Goal: Answer question/provide support: Share knowledge or assist other users

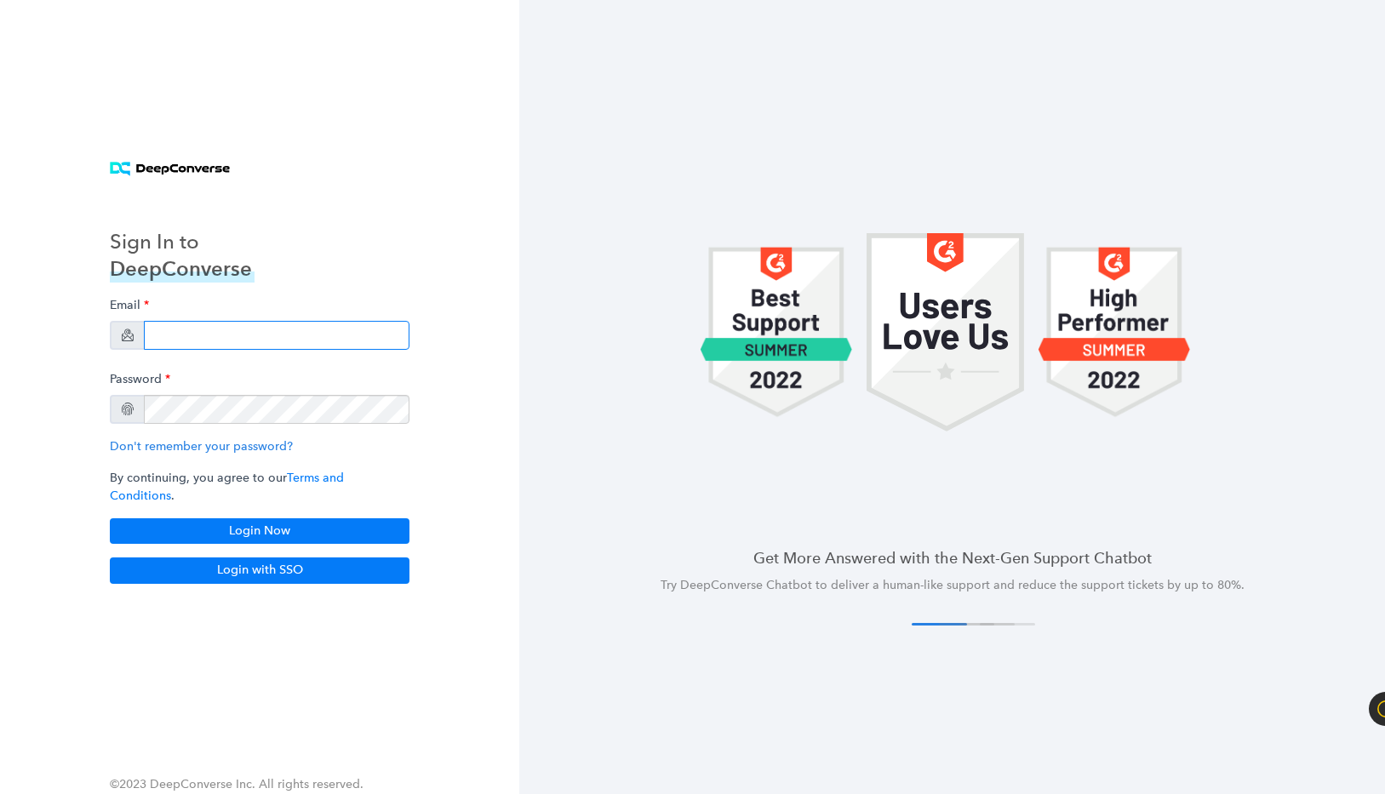
click at [230, 336] on input "email" at bounding box center [277, 335] width 266 height 29
type input "[PERSON_NAME][EMAIL_ADDRESS][DOMAIN_NAME]"
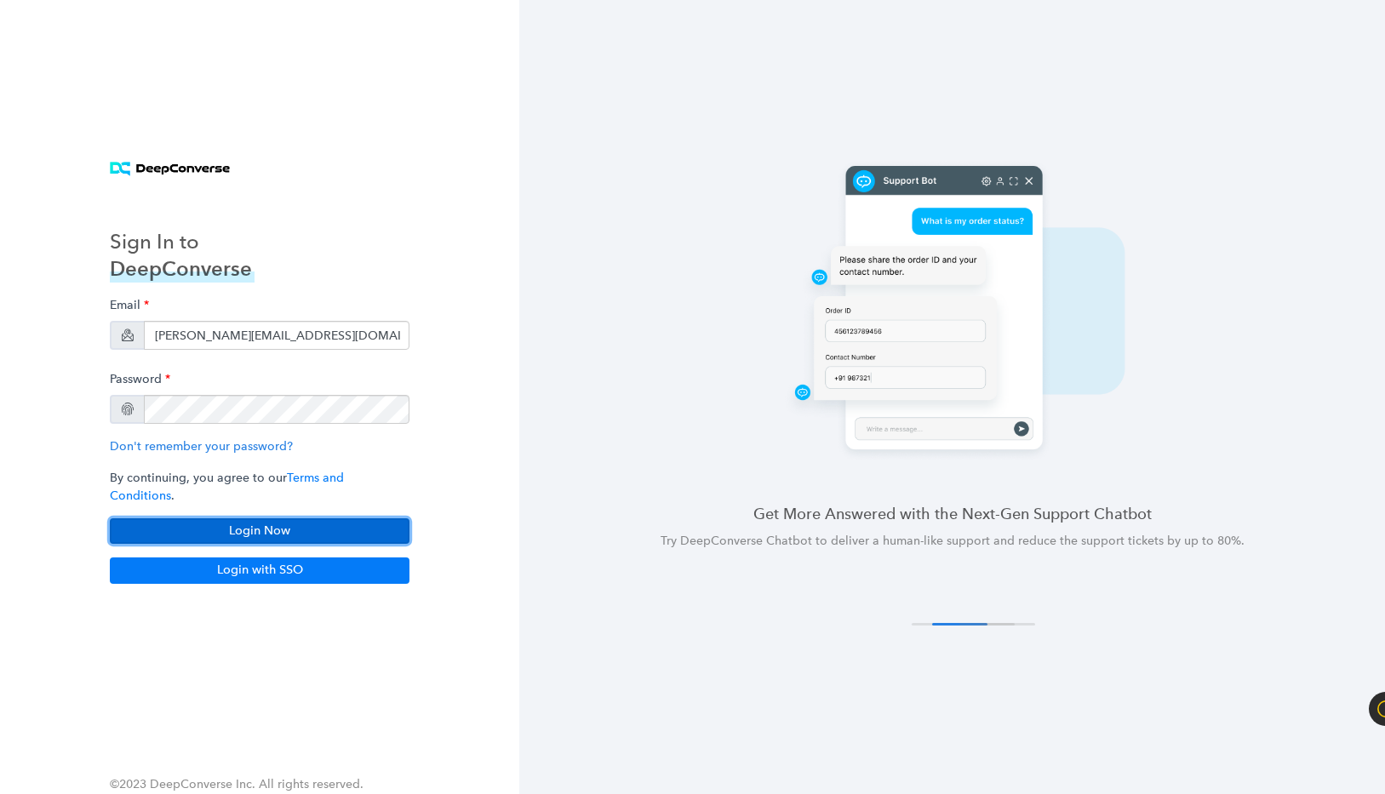
click at [237, 529] on button "Login Now" at bounding box center [260, 531] width 300 height 26
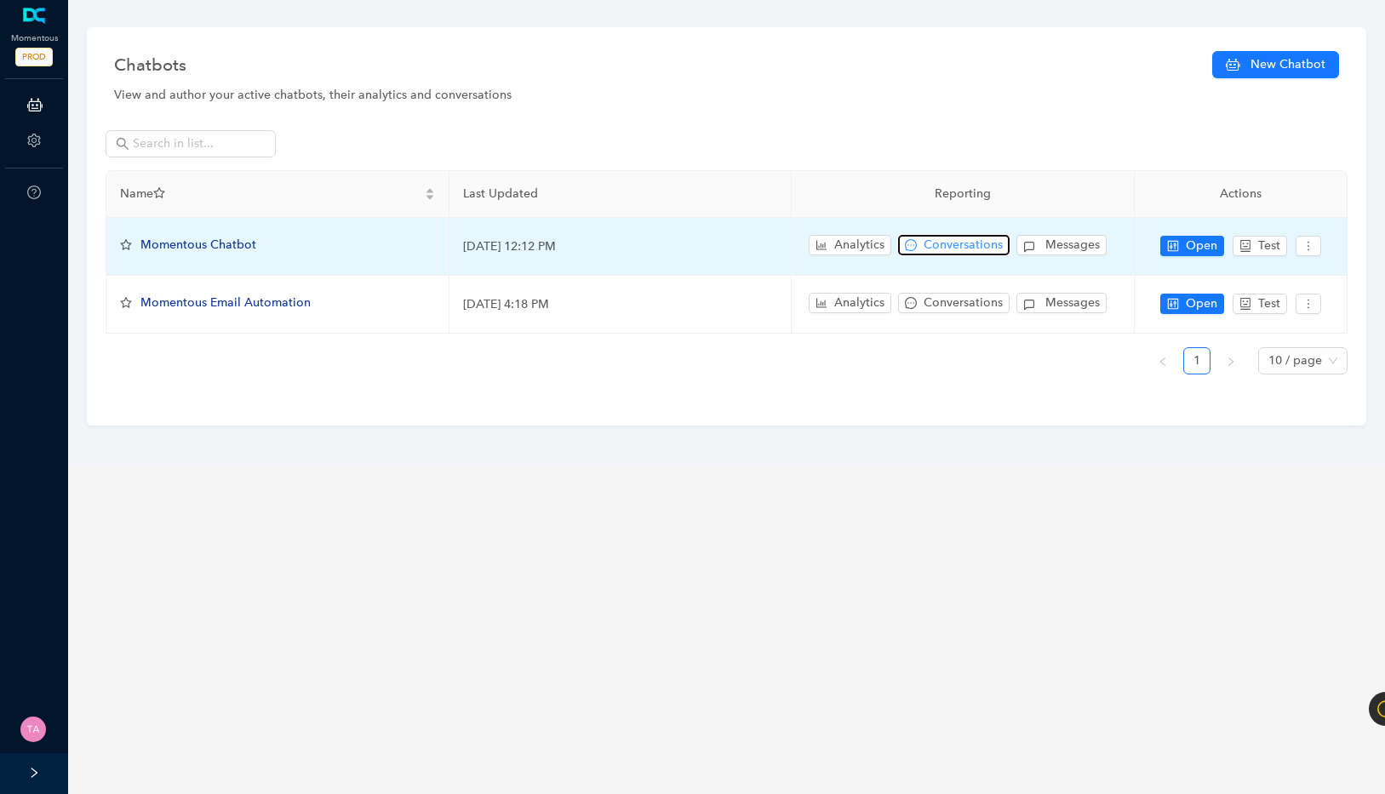
click at [981, 249] on span "Conversations" at bounding box center [962, 245] width 79 height 19
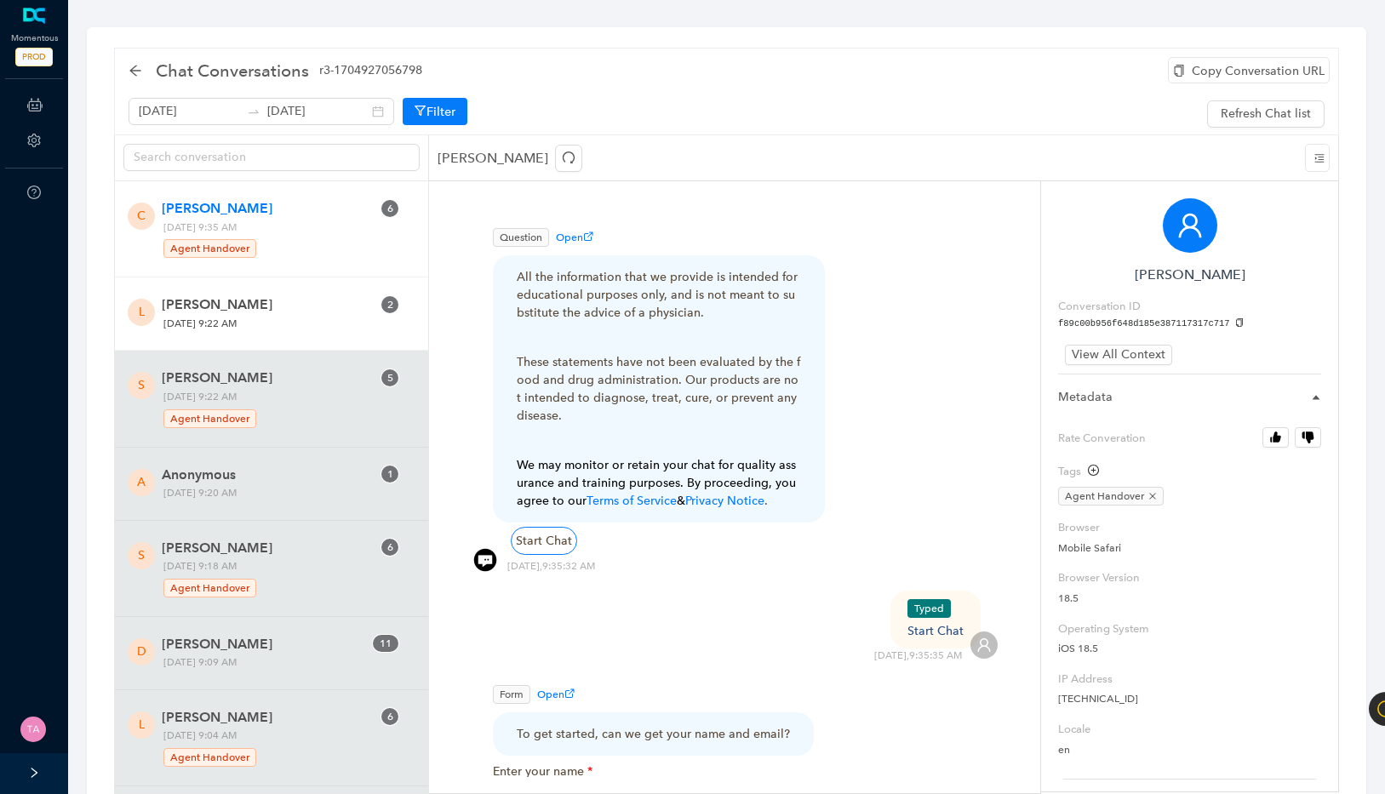
click at [323, 312] on span "[PERSON_NAME]" at bounding box center [266, 304] width 209 height 20
